Goal: Navigation & Orientation: Find specific page/section

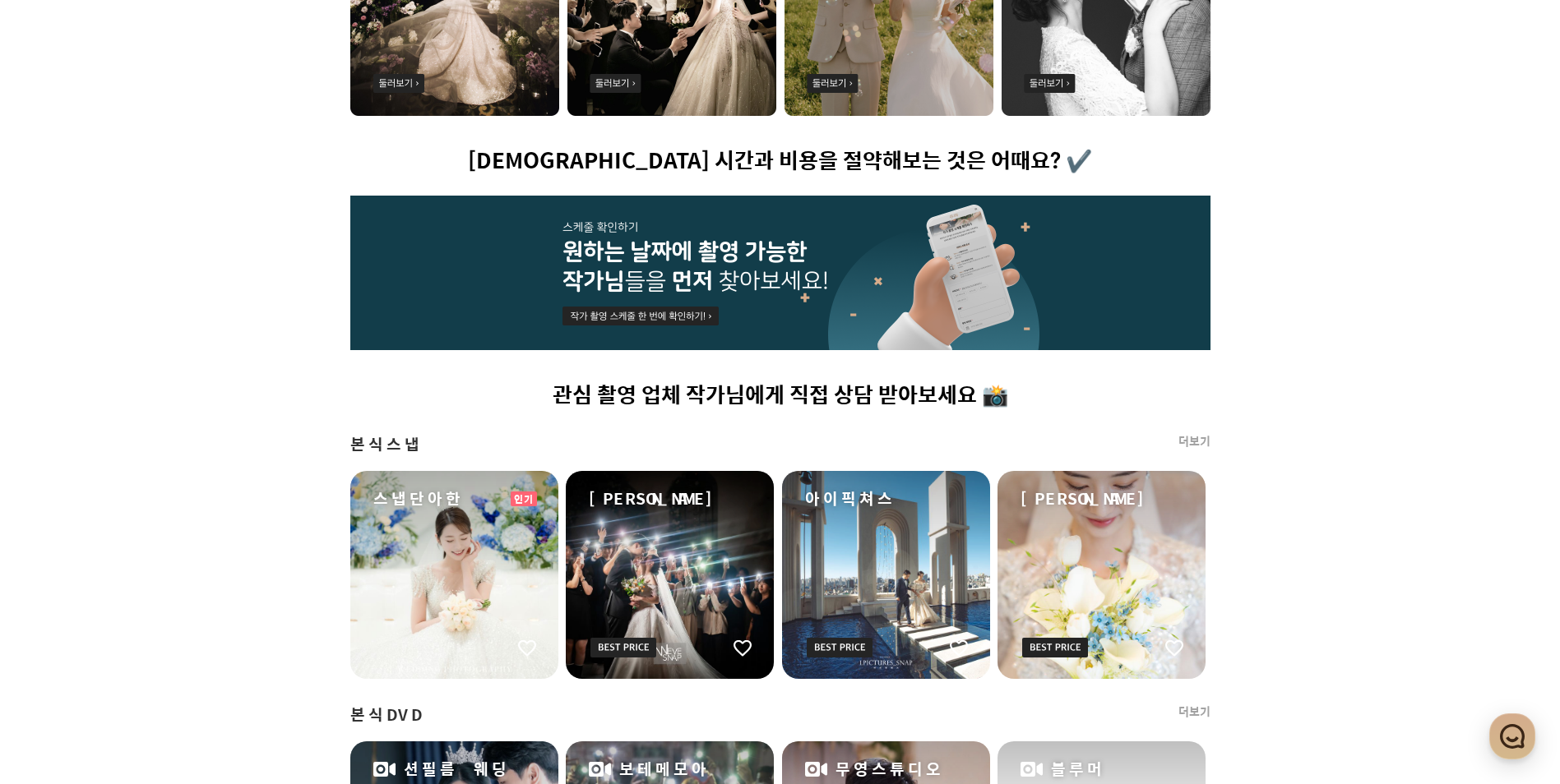
scroll to position [1151, 0]
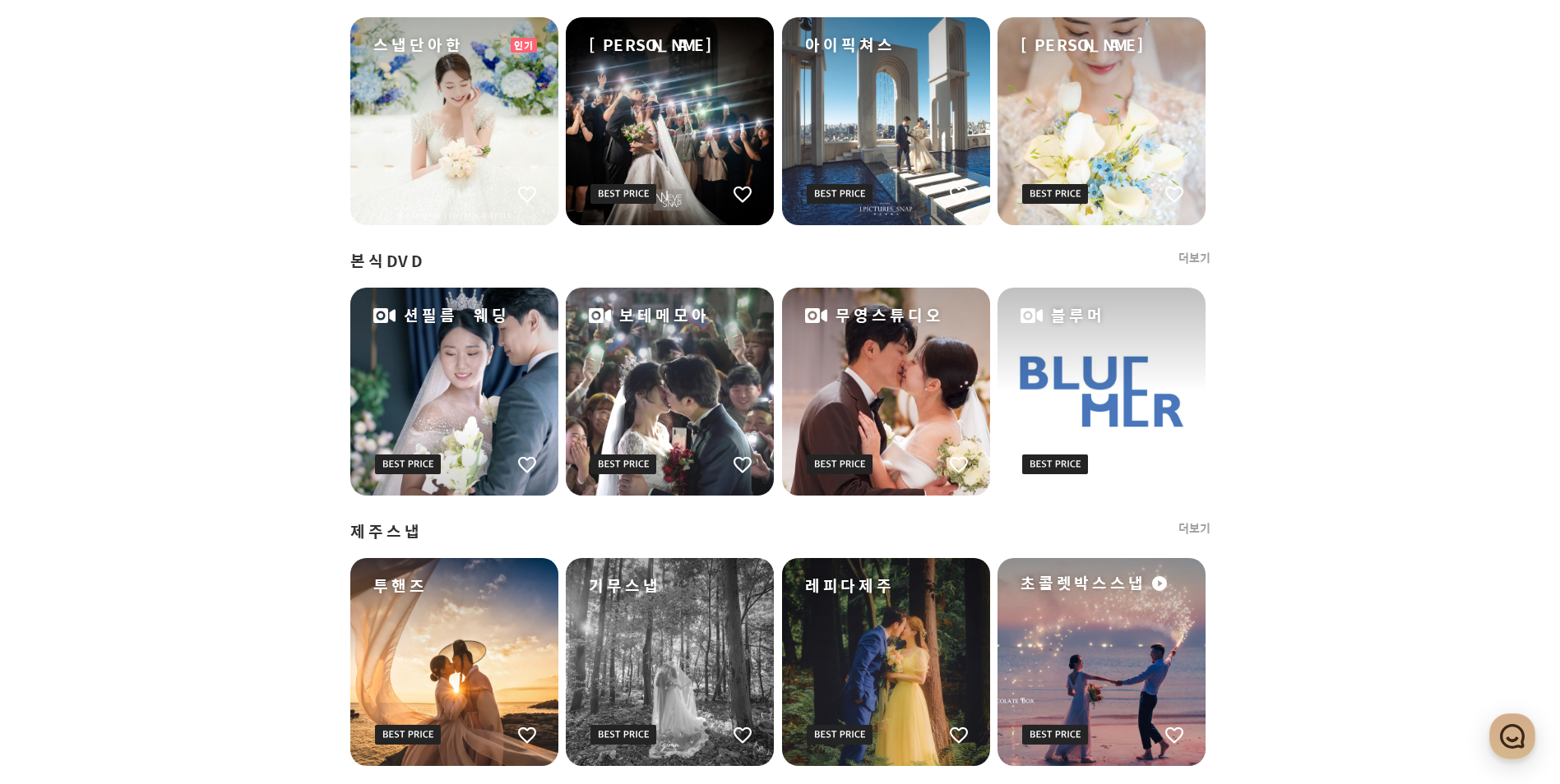
click at [1409, 410] on div "프딩에서 엄선한 촬영 업체를 찬찬히 둘러보세요 👀 예약 시간과 비용을 절약해보는 것은 어때요? ✔️ 관심 촬영 업체 작가님에게 직접 상담 받아…" at bounding box center [780, 191] width 1560 height 2444
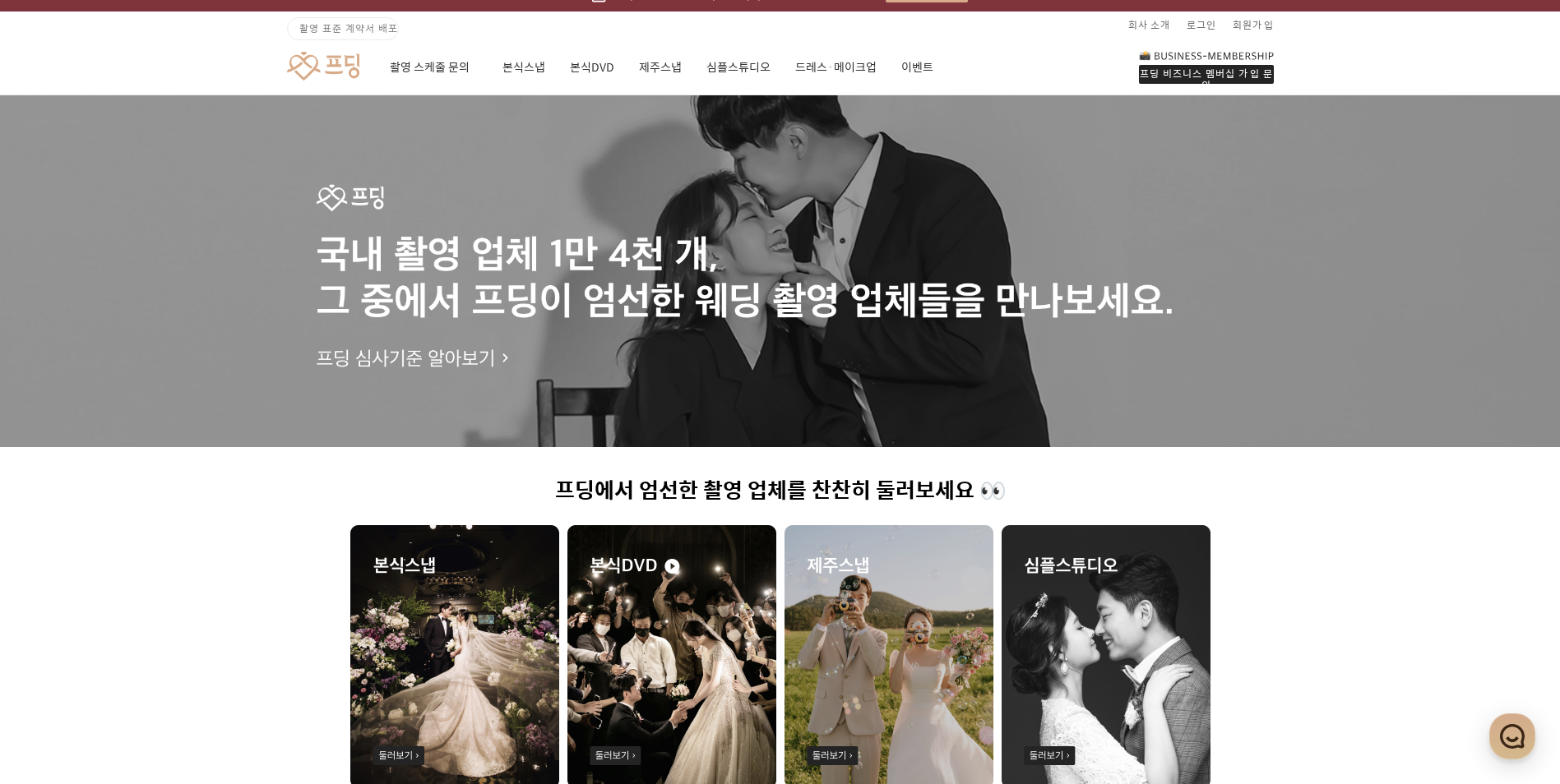
scroll to position [0, 0]
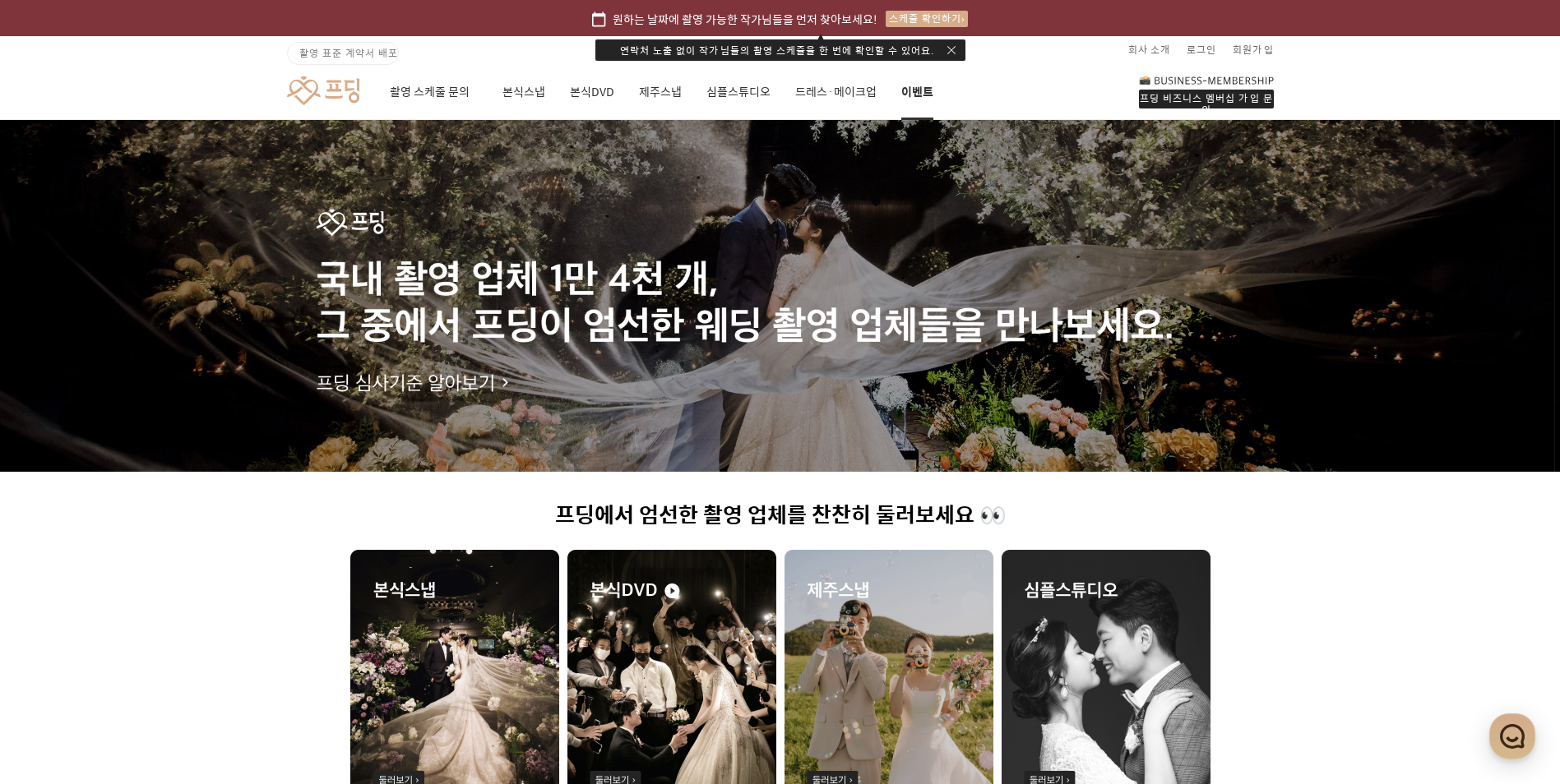
click at [919, 98] on link "이벤트" at bounding box center [917, 91] width 32 height 55
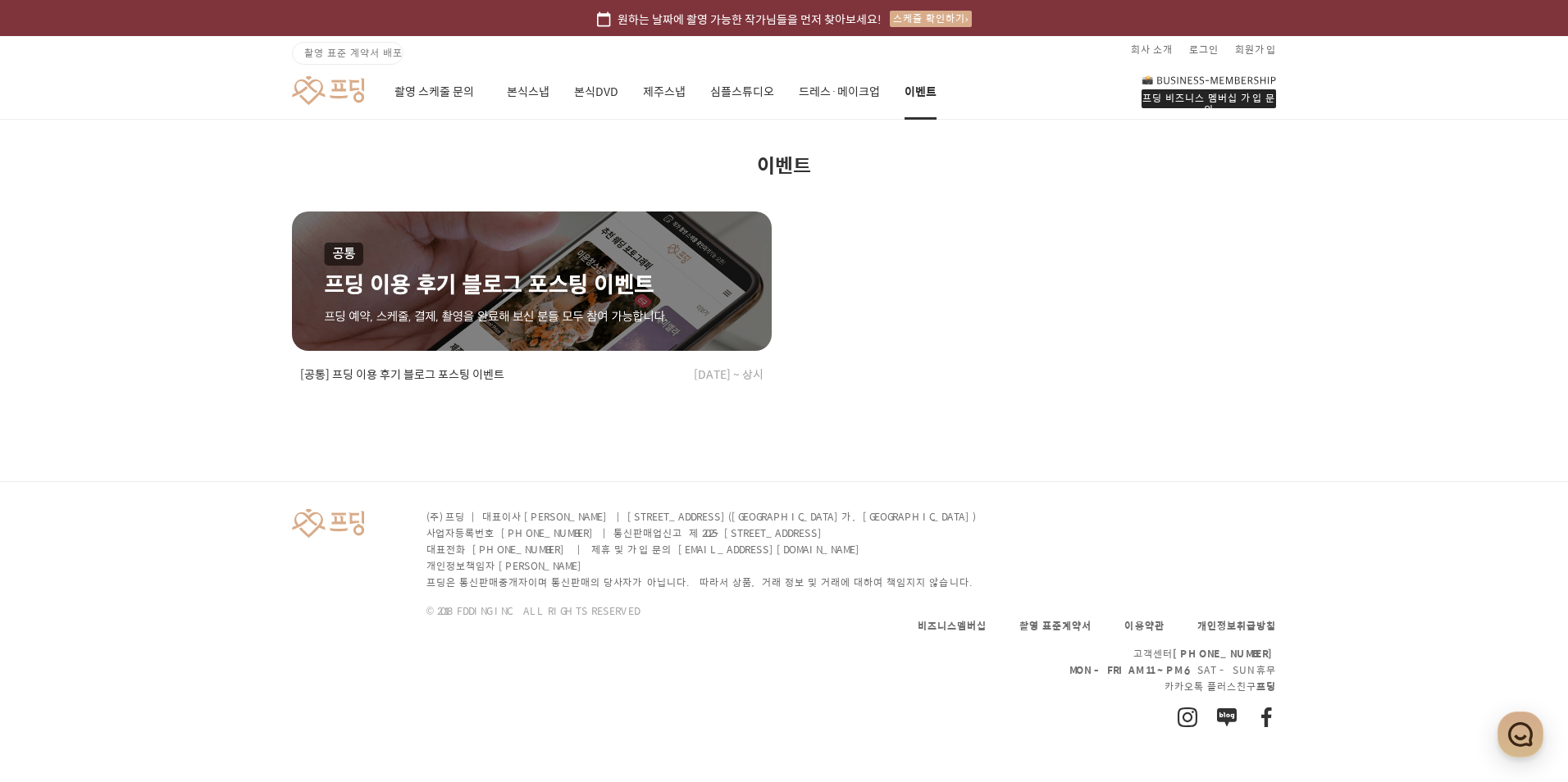
click at [1224, 100] on div "프딩 비즈니스 멤버십 가입 문의" at bounding box center [1208, 98] width 135 height 18
